Goal: Browse casually: Explore the website without a specific task or goal

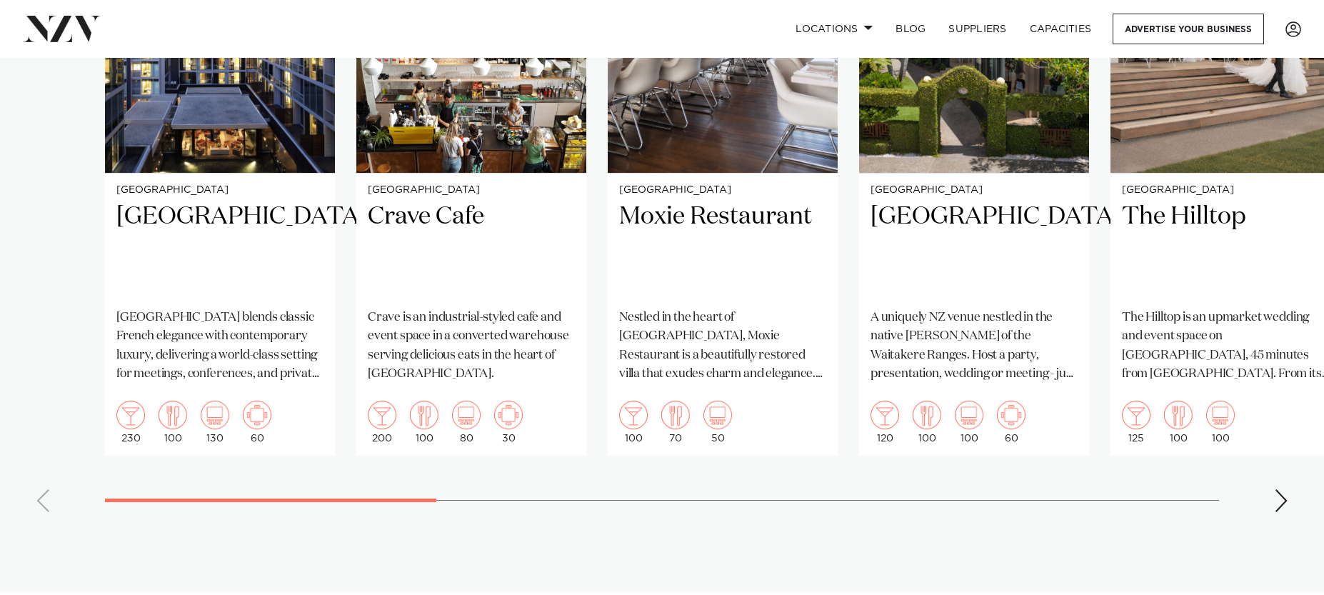
scroll to position [1143, 0]
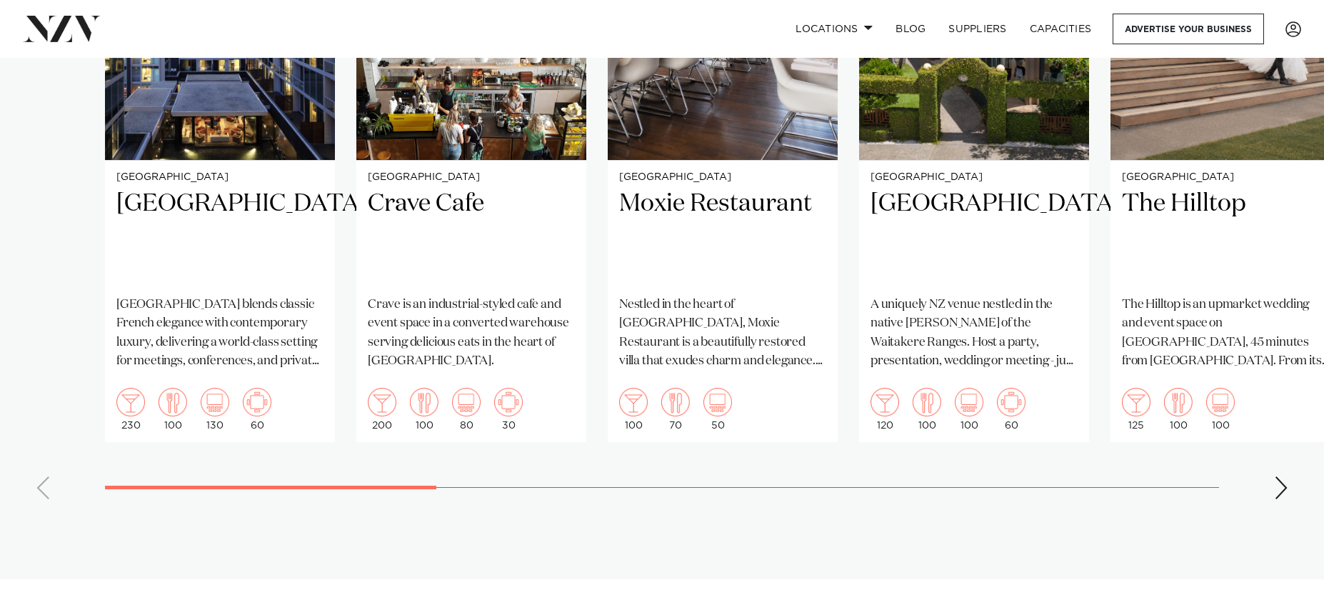
click at [1269, 465] on swiper-container "[GEOGRAPHIC_DATA] Sofitel Auckland Viaduct Harbour blends classic French elegan…" at bounding box center [662, 180] width 1324 height 659
click at [1276, 476] on div "Next slide" at bounding box center [1281, 487] width 14 height 23
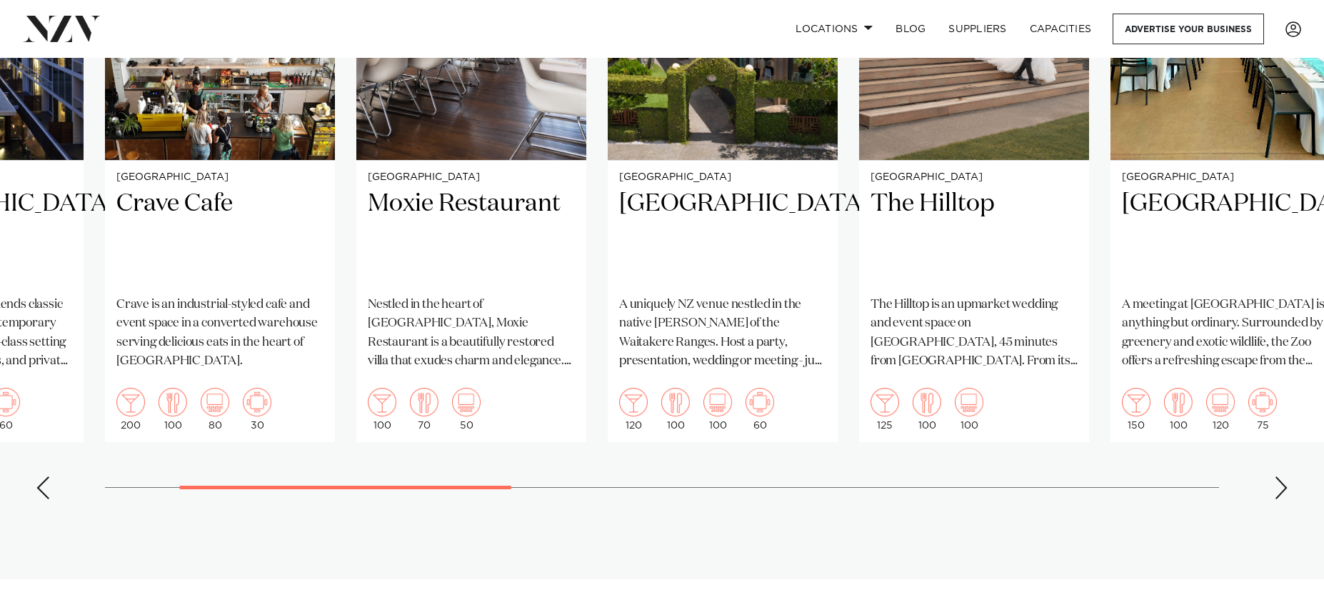
click at [1276, 476] on div "Next slide" at bounding box center [1281, 487] width 14 height 23
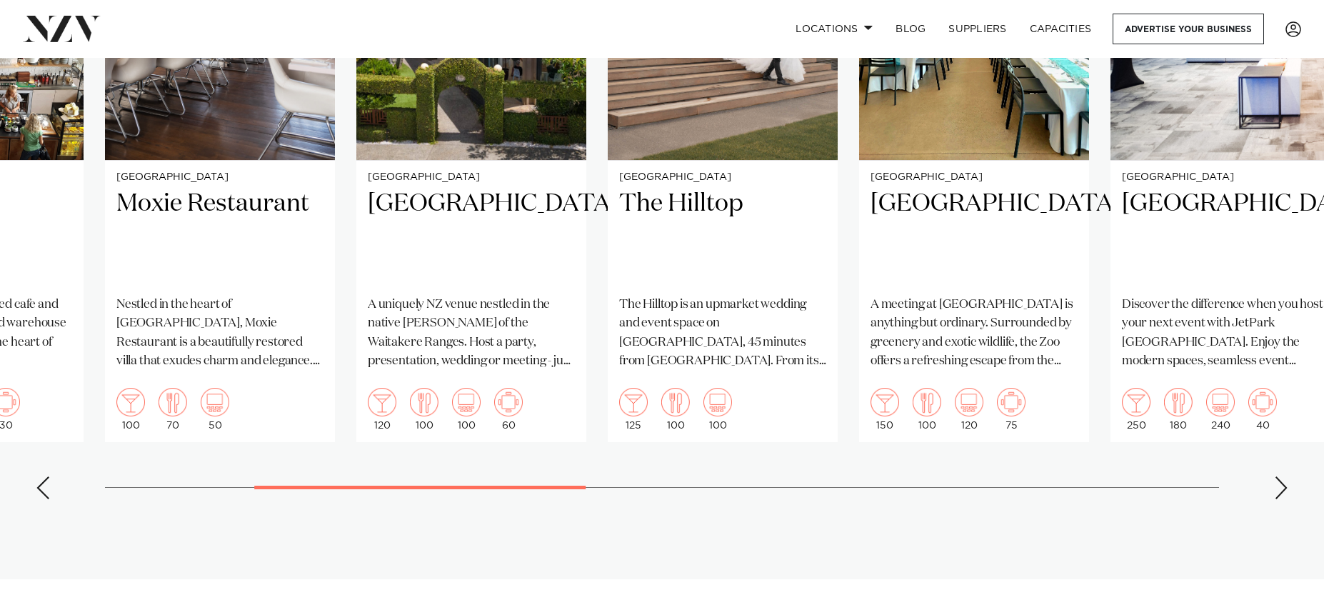
click at [1276, 476] on div "Next slide" at bounding box center [1281, 487] width 14 height 23
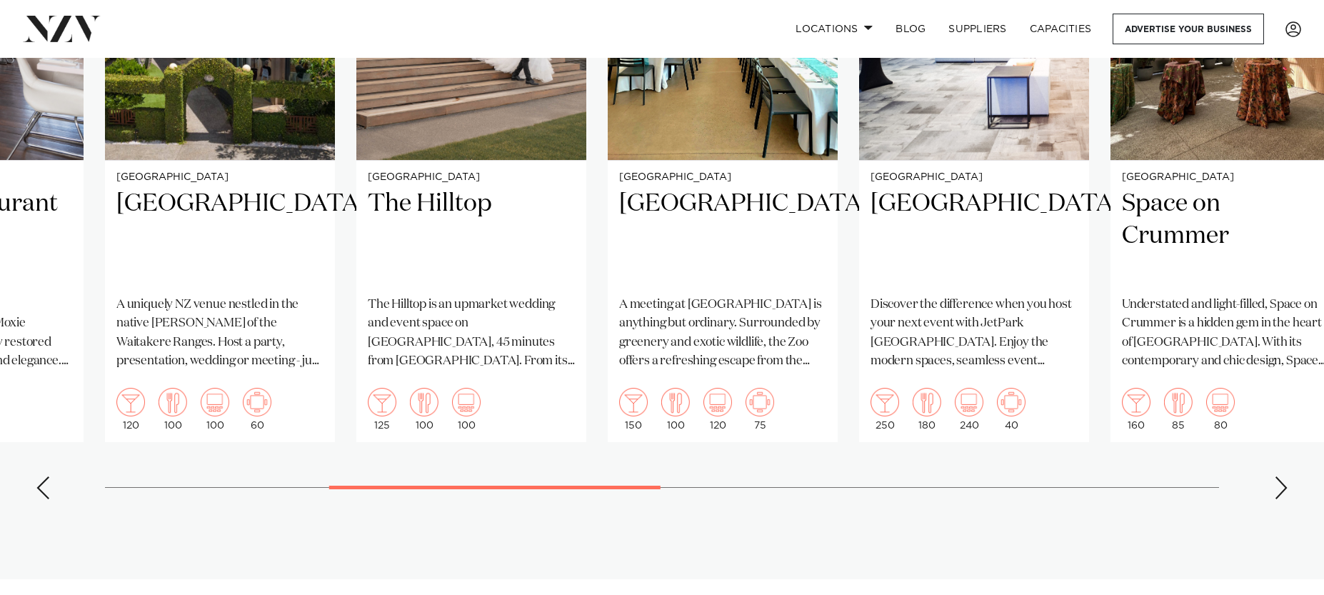
click at [1276, 476] on div "Next slide" at bounding box center [1281, 487] width 14 height 23
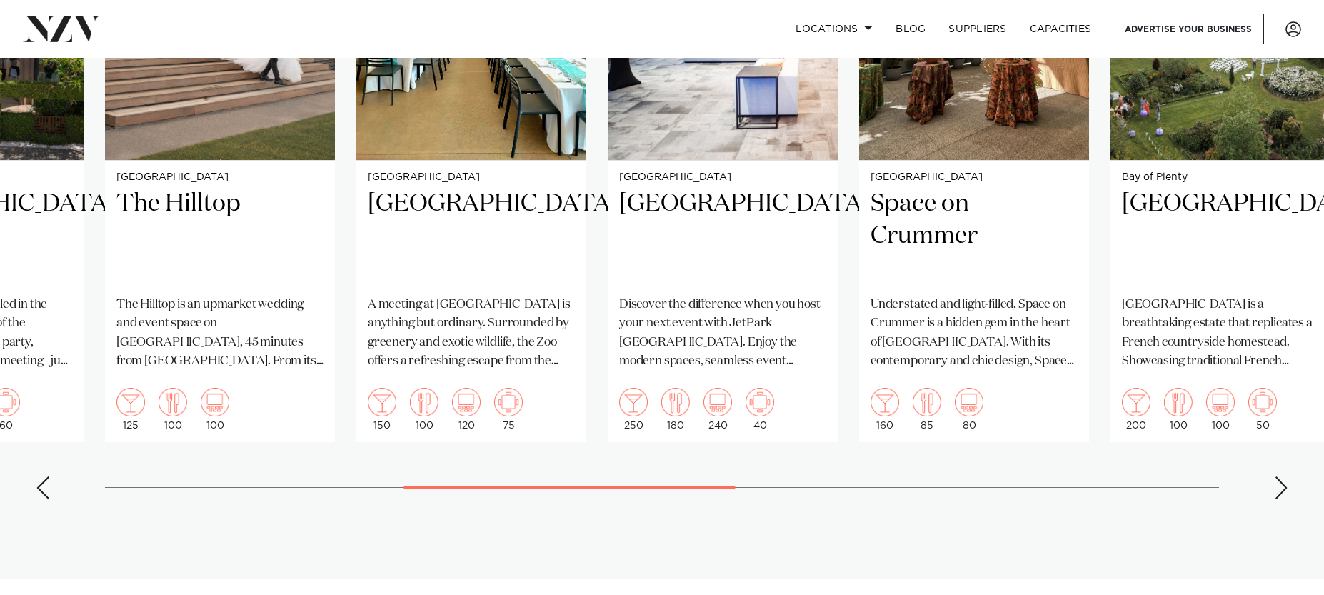
click at [1276, 476] on div "Next slide" at bounding box center [1281, 487] width 14 height 23
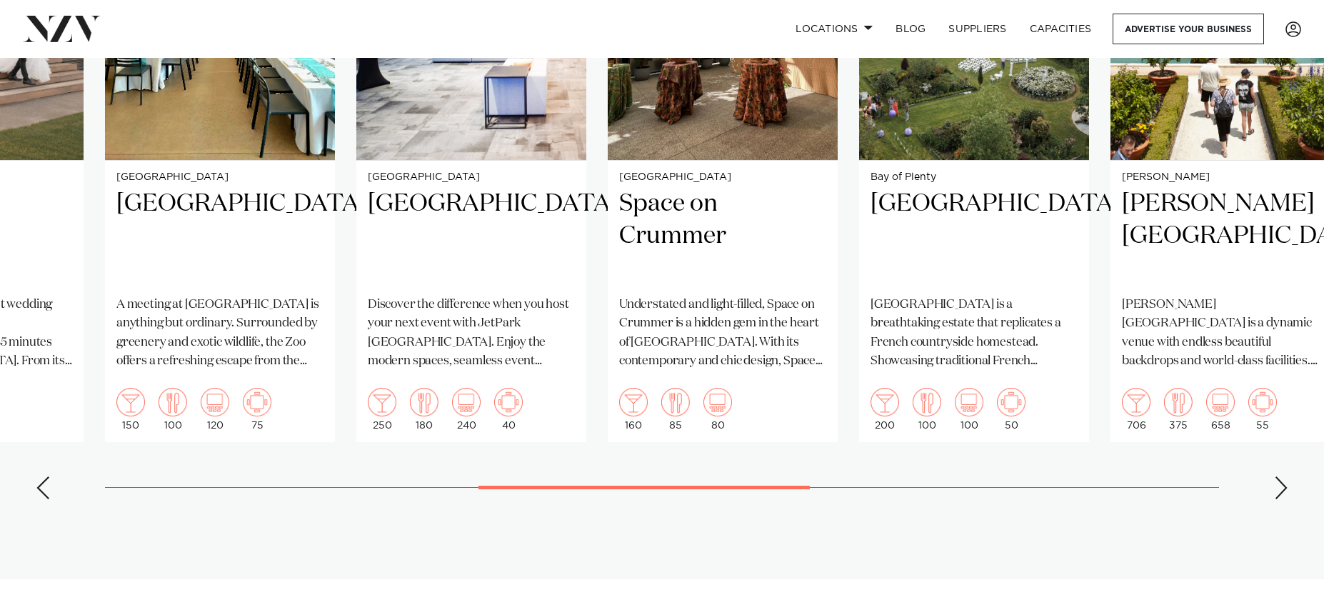
click at [1276, 476] on div "Next slide" at bounding box center [1281, 487] width 14 height 23
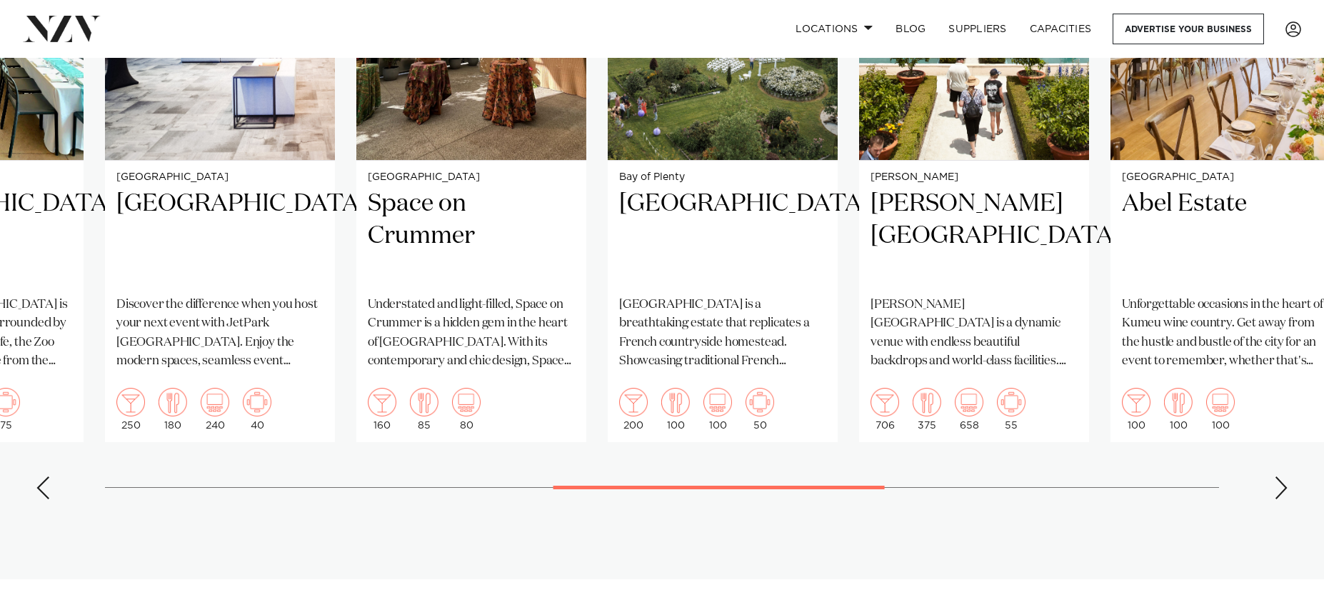
click at [1276, 476] on div "Next slide" at bounding box center [1281, 487] width 14 height 23
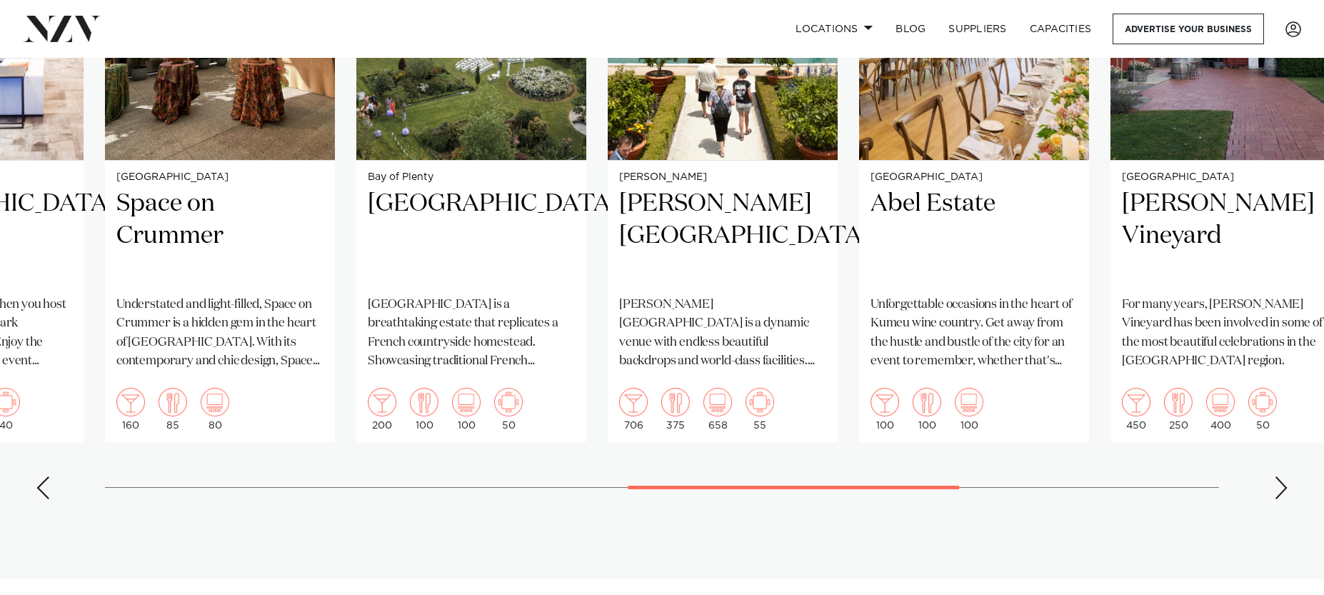
click at [1276, 476] on div "Next slide" at bounding box center [1281, 487] width 14 height 23
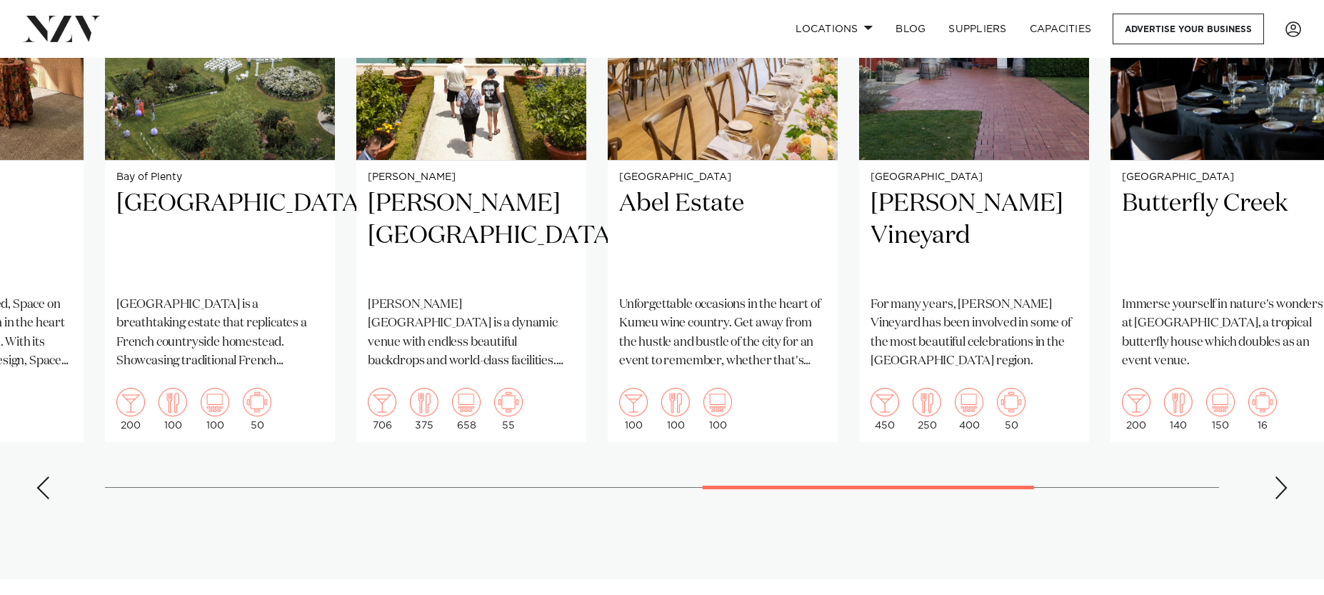
click at [1276, 476] on div "Next slide" at bounding box center [1281, 487] width 14 height 23
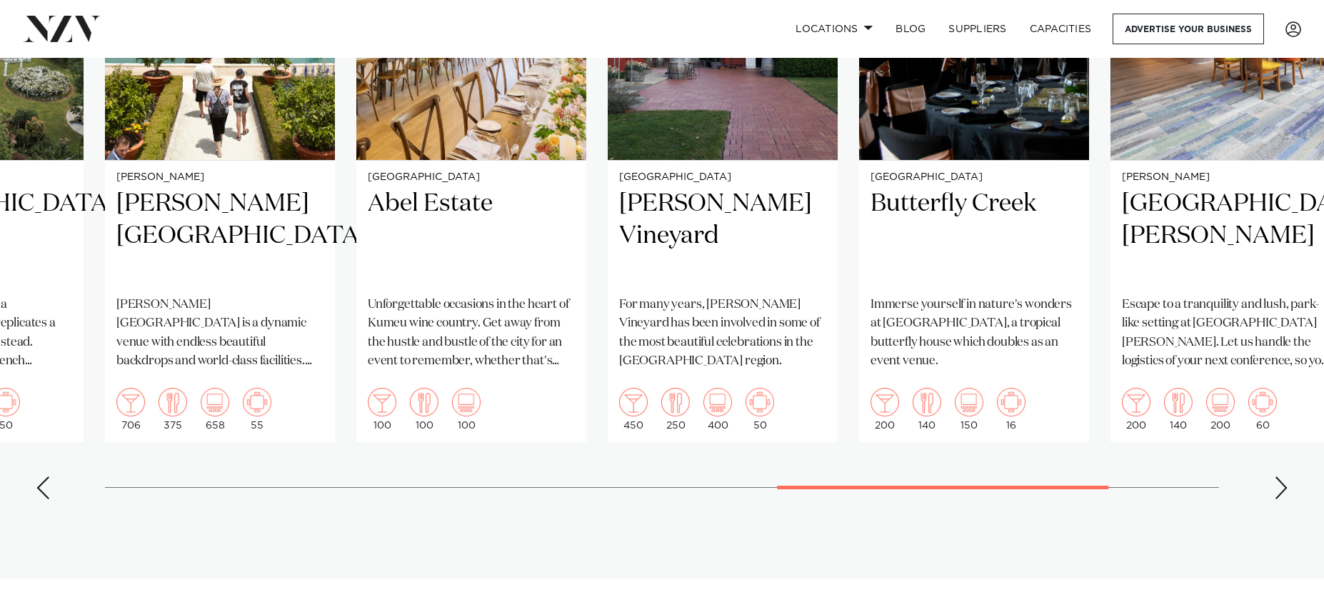
click at [1276, 476] on div "Next slide" at bounding box center [1281, 487] width 14 height 23
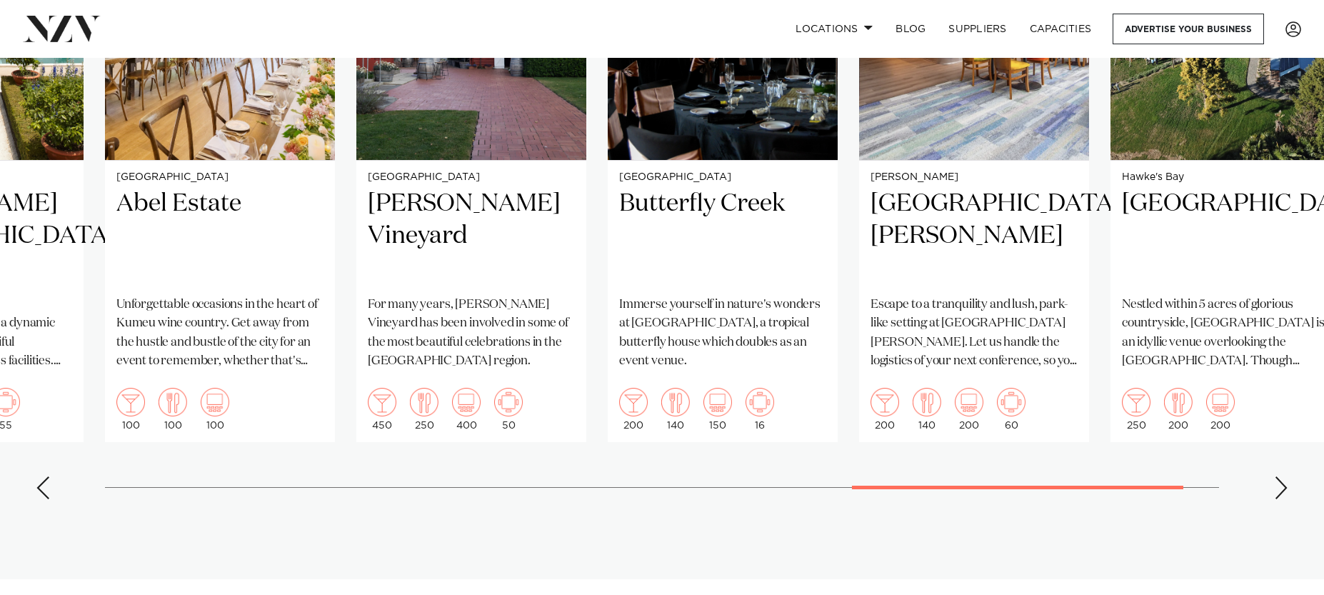
click at [1283, 476] on div "Next slide" at bounding box center [1281, 487] width 14 height 23
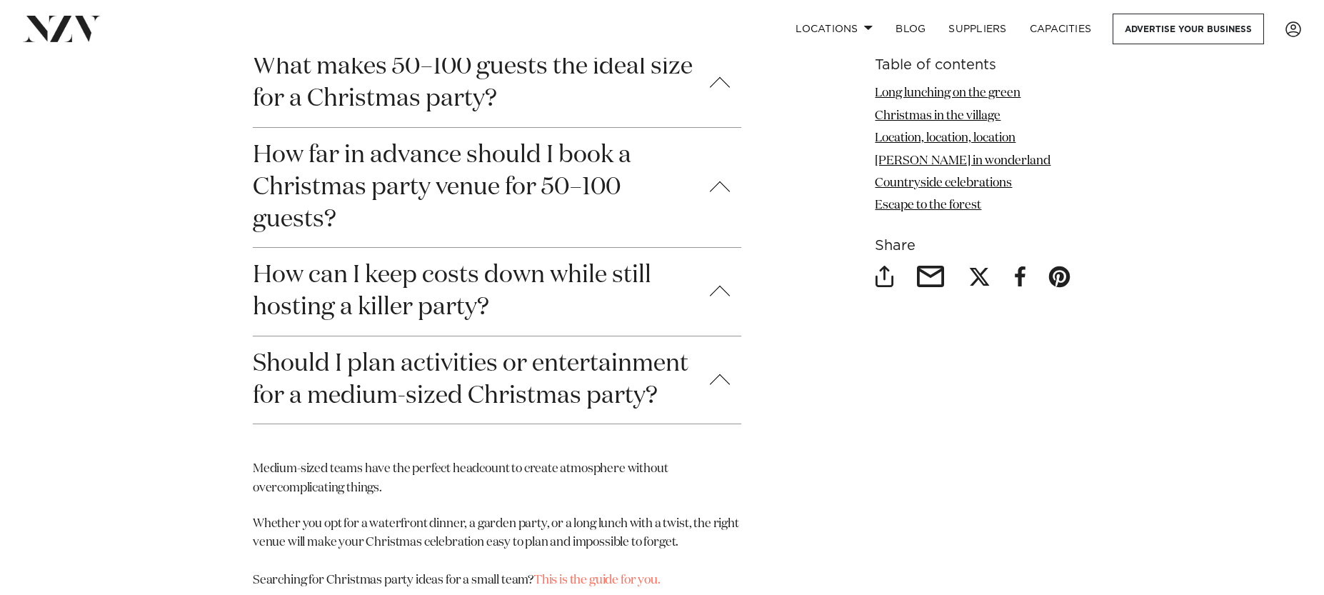
scroll to position [7072, 0]
